Goal: Task Accomplishment & Management: Use online tool/utility

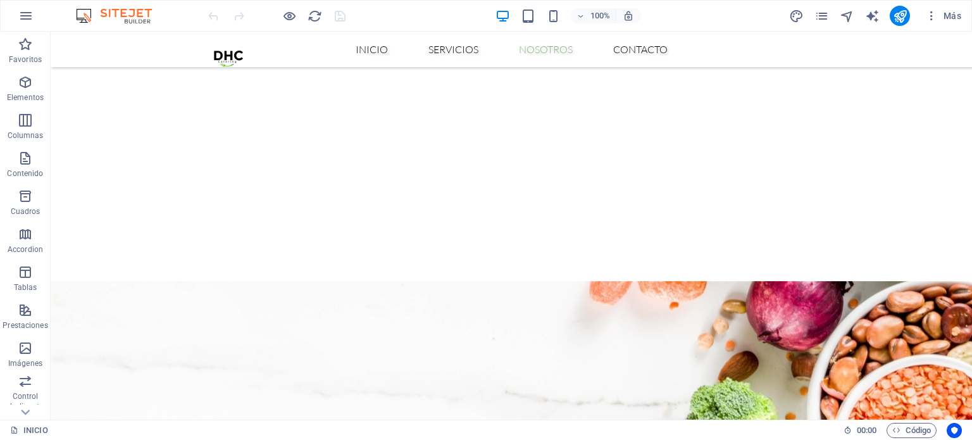
scroll to position [1321, 0]
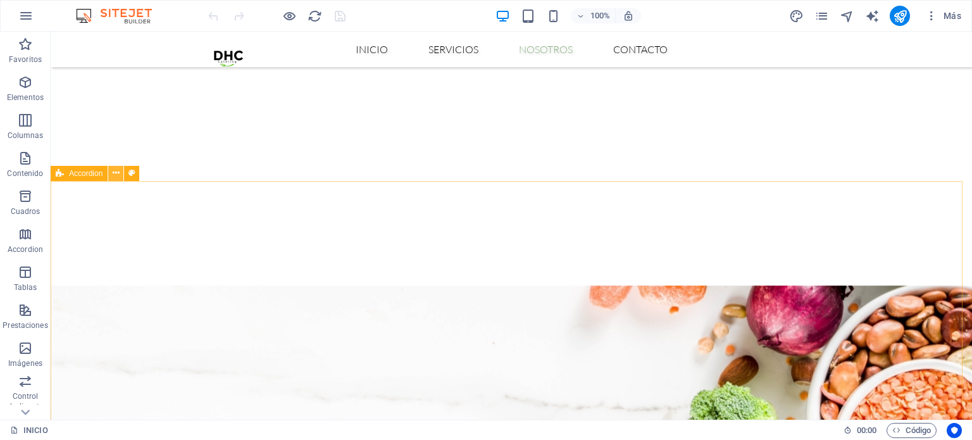
click at [113, 173] on icon at bounding box center [116, 172] width 7 height 13
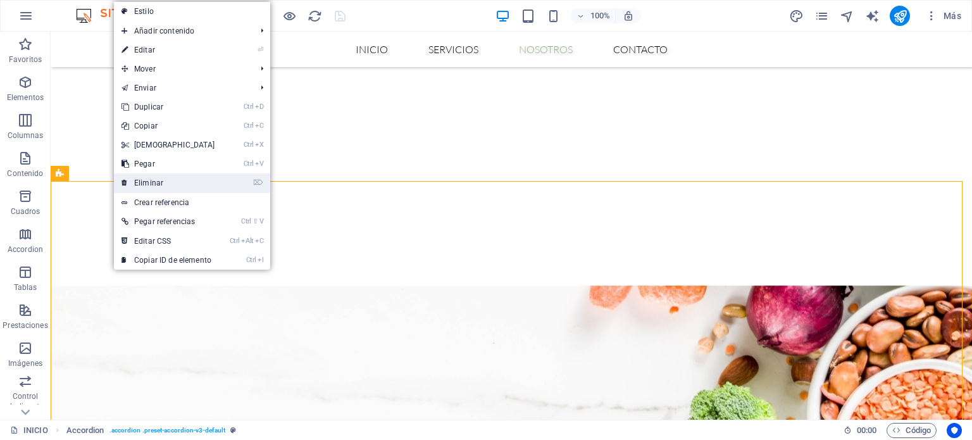
click at [171, 182] on link "⌦ Eliminar" at bounding box center [168, 182] width 109 height 19
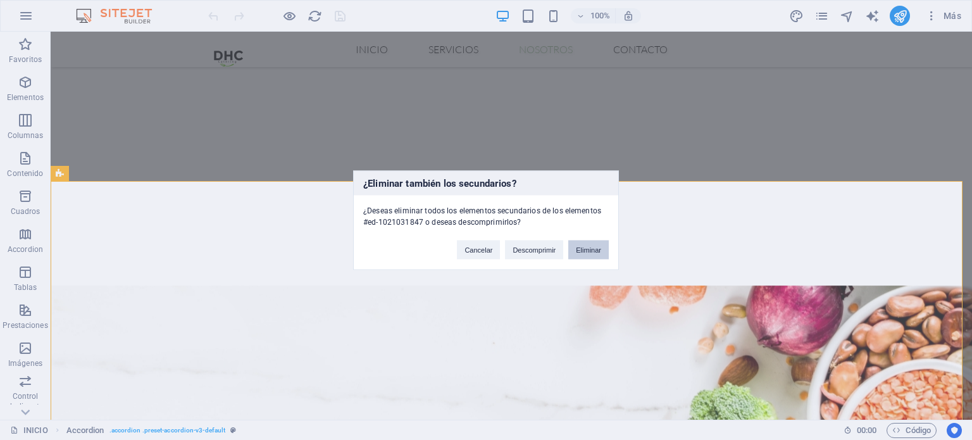
click at [590, 256] on button "Eliminar" at bounding box center [588, 249] width 41 height 19
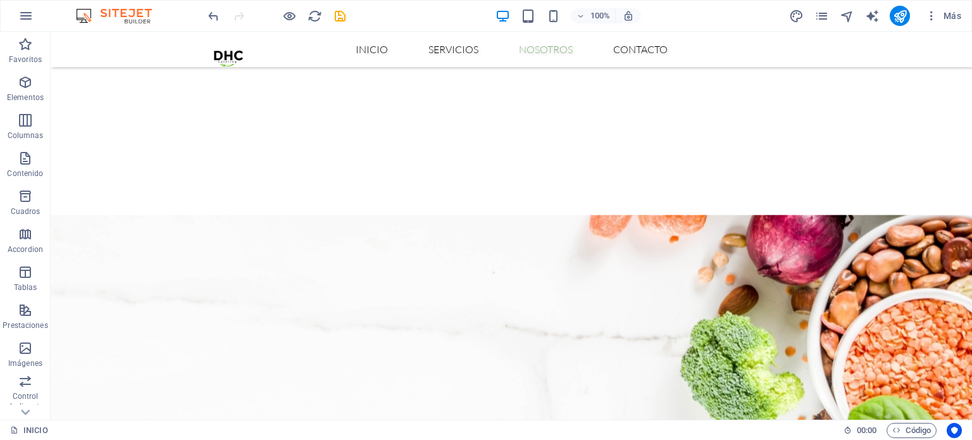
scroll to position [1478, 0]
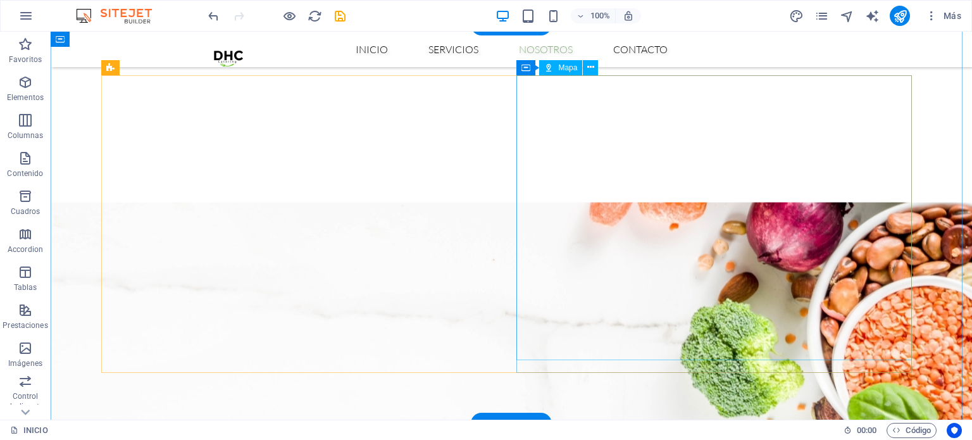
select select "px"
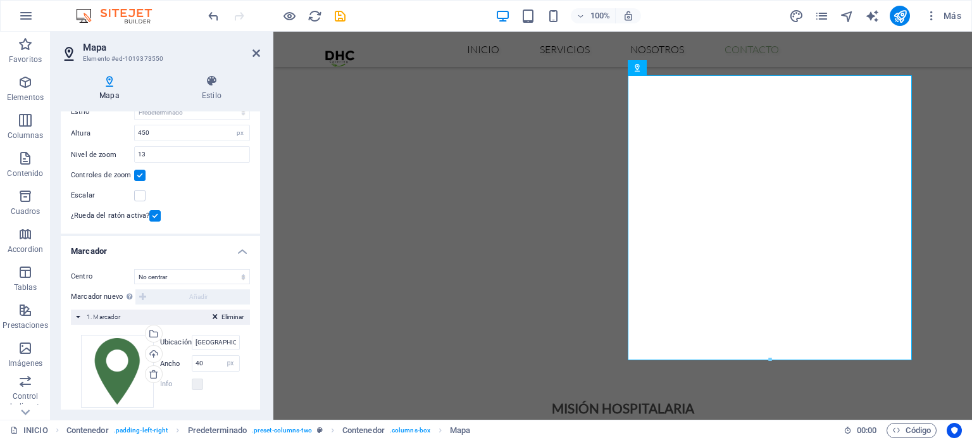
scroll to position [134, 0]
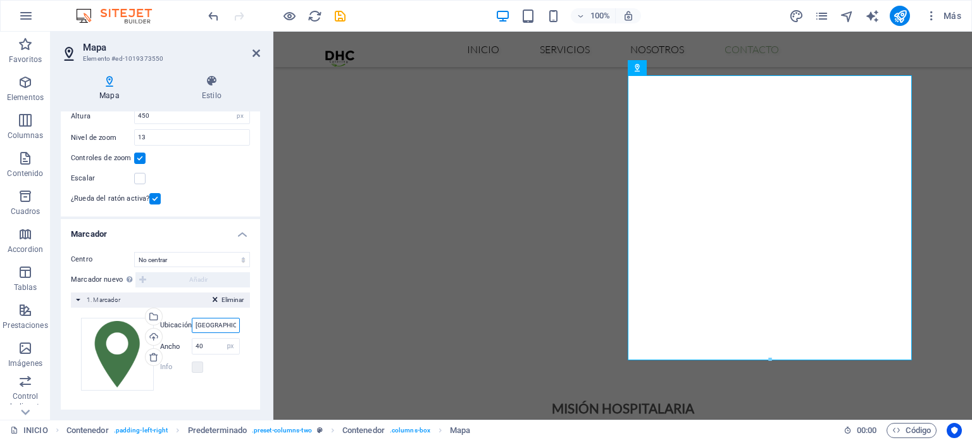
click at [216, 327] on input "[GEOGRAPHIC_DATA][US_STATE]" at bounding box center [216, 325] width 48 height 15
drag, startPoint x: 260, startPoint y: 215, endPoint x: 220, endPoint y: 136, distance: 88.9
click at [220, 136] on div "Mapa Estilo Opciones [PERSON_NAME] Centro [PERSON_NAME] [PERSON_NAME] Oe10-a y …" at bounding box center [161, 242] width 220 height 355
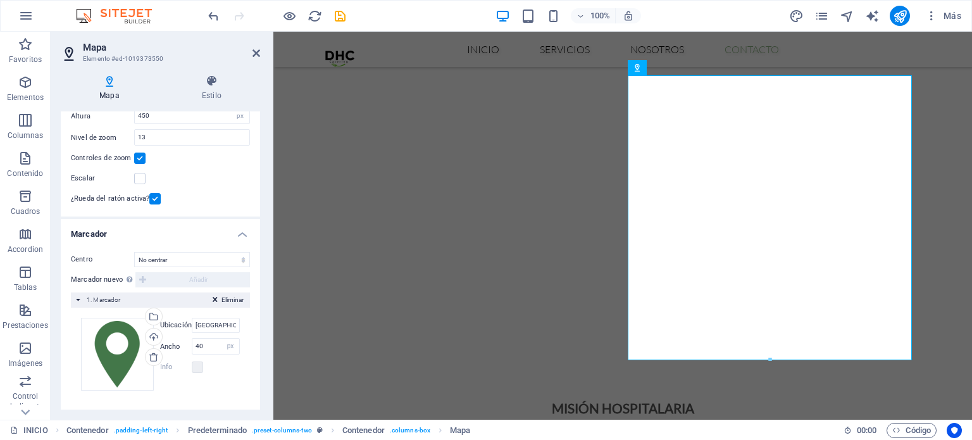
scroll to position [0, 0]
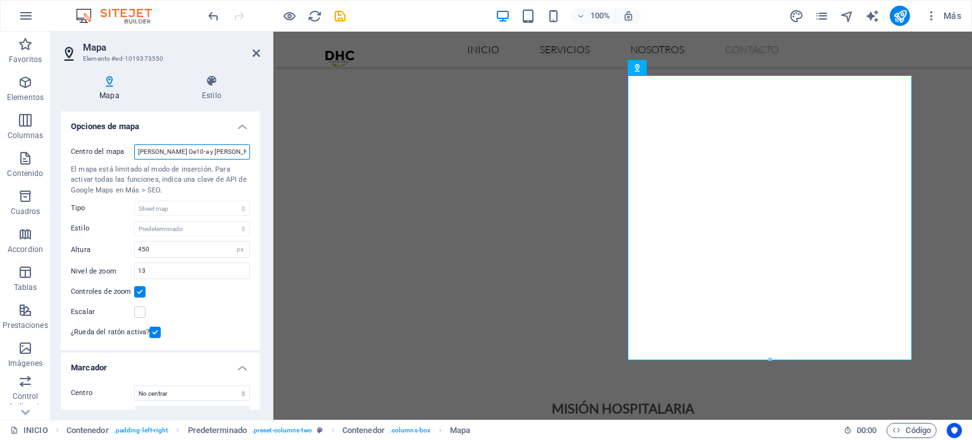
click at [200, 148] on input "[PERSON_NAME] Oe10-a y [PERSON_NAME] Sincalin, en el sector de la [GEOGRAPHIC_D…" at bounding box center [192, 151] width 116 height 15
click at [161, 154] on input "[PERSON_NAME] Oe10-a y [PERSON_NAME] Sincalin, en el sector de la [GEOGRAPHIC_D…" at bounding box center [192, 151] width 116 height 15
paste input "San [PERSON_NAME] OE-10A y [PERSON_NAME], [GEOGRAPHIC_DATA], [GEOGRAPHIC_DATA],…"
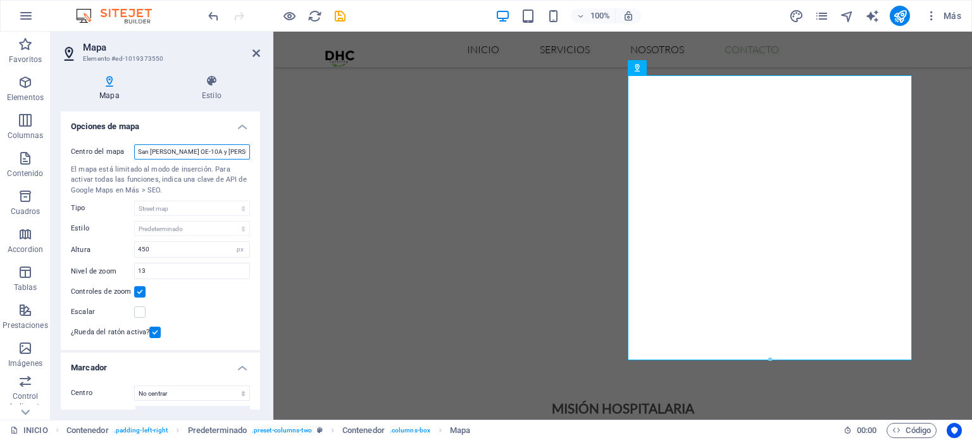
scroll to position [0, 91]
type input "San [PERSON_NAME] OE-10A y [PERSON_NAME], [GEOGRAPHIC_DATA], [GEOGRAPHIC_DATA],…"
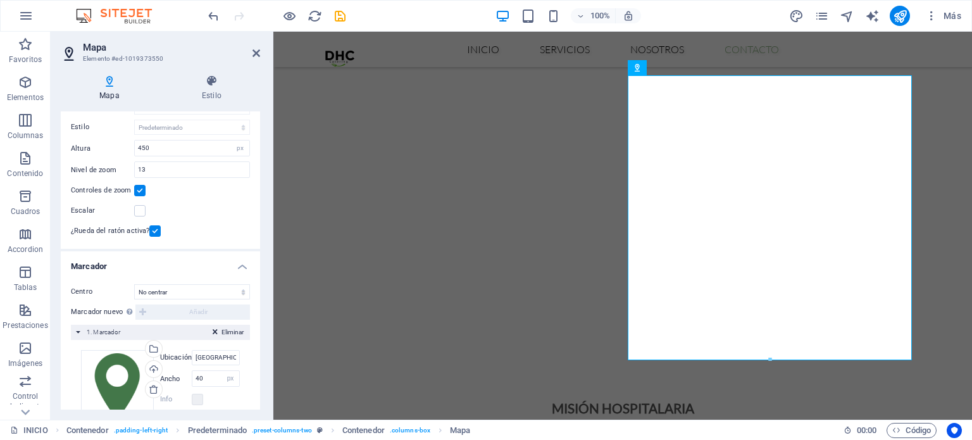
scroll to position [118, 0]
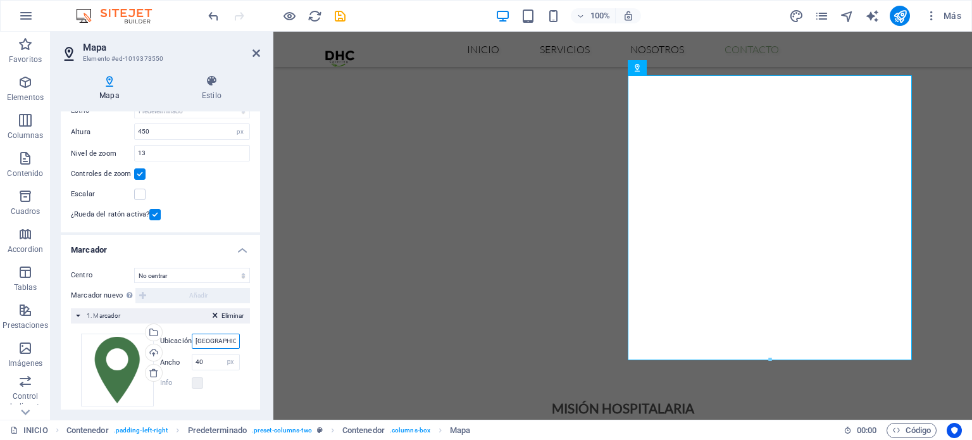
click at [213, 339] on input "[GEOGRAPHIC_DATA][US_STATE]" at bounding box center [216, 341] width 48 height 15
paste input "San [PERSON_NAME] OE-10A y [PERSON_NAME], [GEOGRAPHIC_DATA], [GEOGRAPHIC_DATA],…"
type input "San [PERSON_NAME] OE-10A y [PERSON_NAME], [GEOGRAPHIC_DATA], [GEOGRAPHIC_DATA],…"
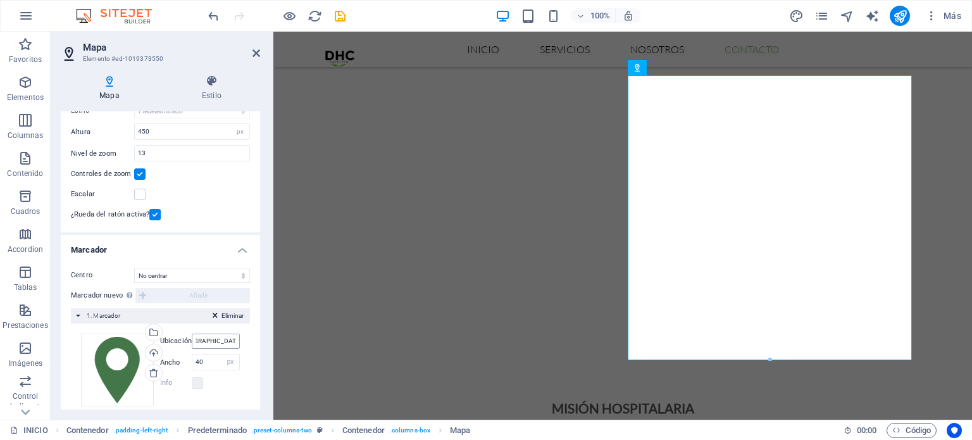
scroll to position [0, 0]
